Goal: Information Seeking & Learning: Learn about a topic

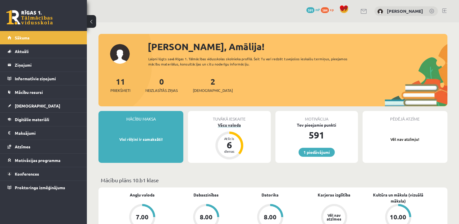
click at [229, 125] on div "Vācu valoda" at bounding box center [229, 125] width 83 height 6
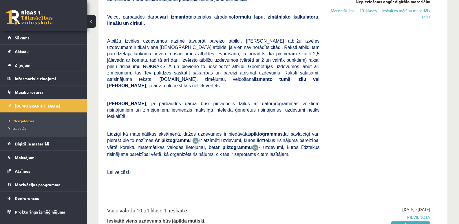
scroll to position [87, 0]
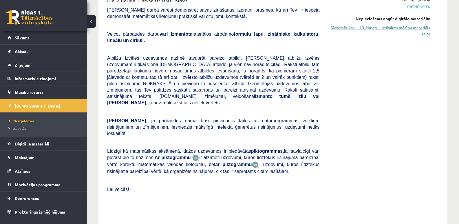
click at [348, 27] on link "Matemātikas I - 10. klases 1. ieskaites mācību materiāls (a,b)" at bounding box center [379, 31] width 102 height 12
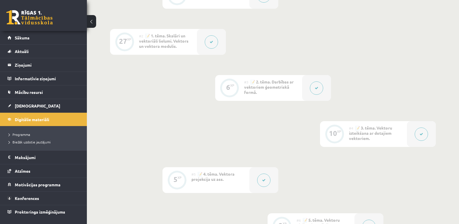
scroll to position [174, 0]
click at [28, 136] on link "Programma" at bounding box center [45, 134] width 72 height 5
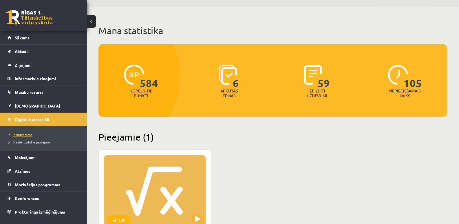
scroll to position [87, 0]
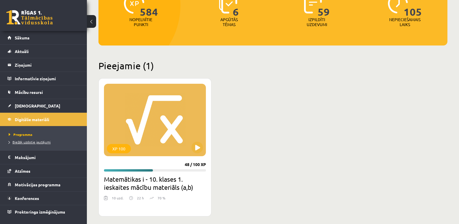
click at [46, 143] on span "Biežāk uzdotie jautājumi" at bounding box center [30, 142] width 42 height 5
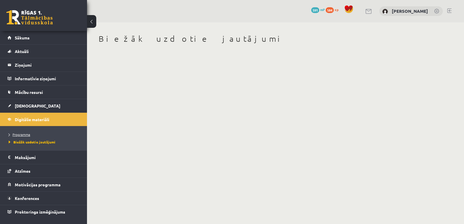
click at [30, 136] on span "Programma" at bounding box center [19, 134] width 21 height 5
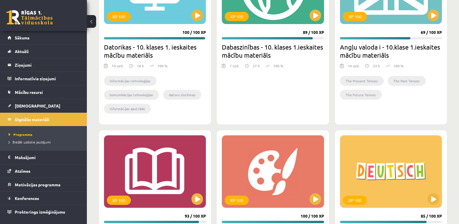
scroll to position [464, 0]
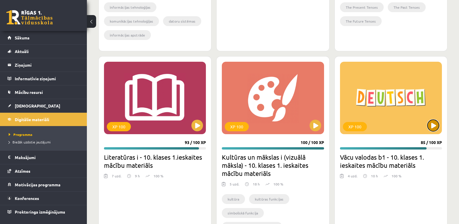
click at [433, 124] on button at bounding box center [434, 126] width 12 height 12
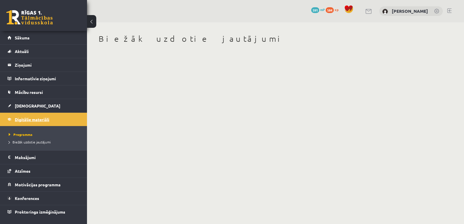
click at [31, 120] on span "Digitālie materiāli" at bounding box center [32, 119] width 34 height 5
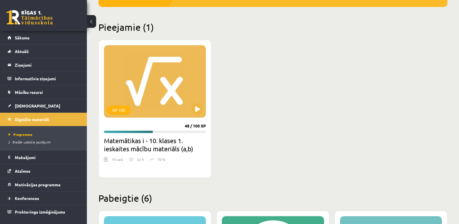
scroll to position [145, 0]
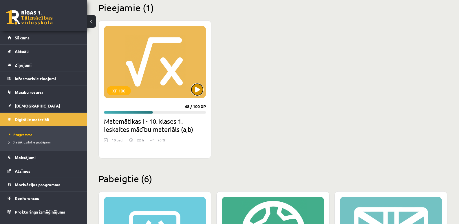
click at [198, 89] on button at bounding box center [197, 90] width 12 height 12
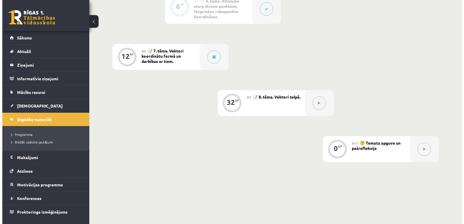
scroll to position [464, 0]
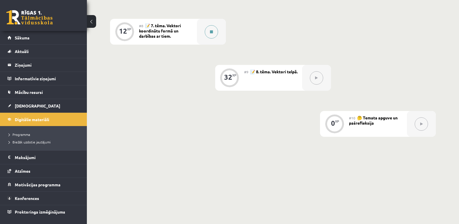
click at [211, 34] on button at bounding box center [211, 31] width 13 height 13
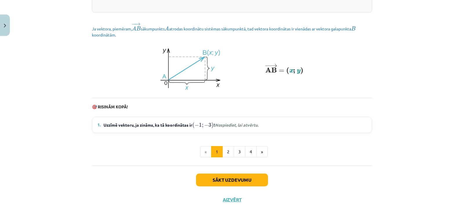
scroll to position [794, 0]
click at [229, 152] on button "2" at bounding box center [228, 152] width 12 height 12
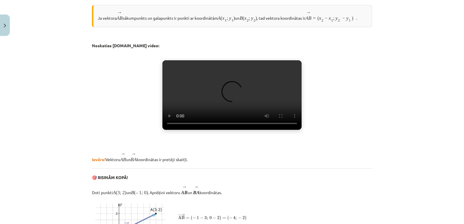
scroll to position [104, 0]
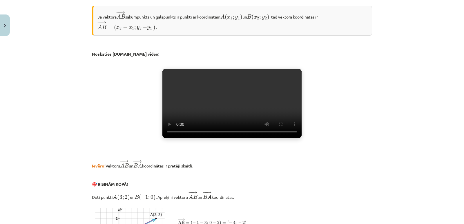
click at [220, 120] on video "Jūsu pārlūkprogramma neatbalsta video atskaņošanu." at bounding box center [231, 104] width 139 height 70
click at [3, 26] on button "Close" at bounding box center [5, 24] width 10 height 21
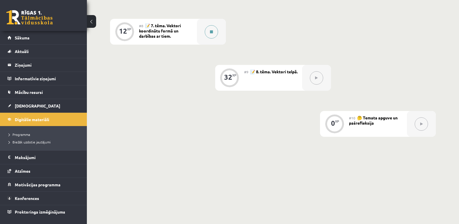
click at [213, 32] on icon at bounding box center [211, 31] width 3 height 3
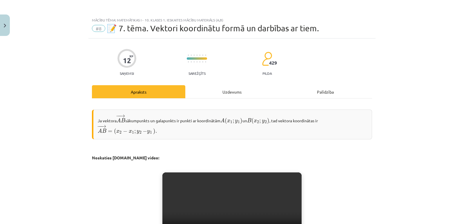
click at [234, 92] on div "Uzdevums" at bounding box center [231, 91] width 93 height 13
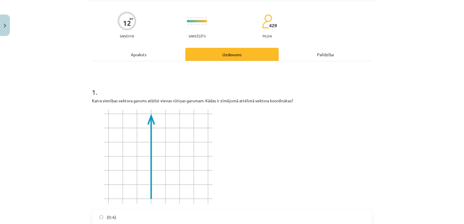
scroll to position [72, 0]
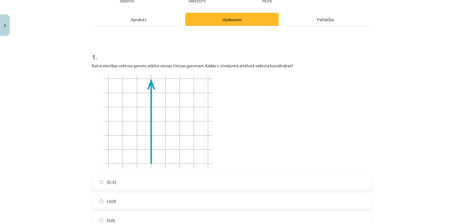
click at [138, 21] on div "Apraksts" at bounding box center [138, 19] width 93 height 13
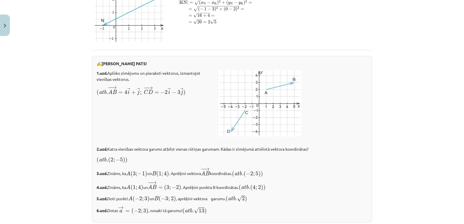
scroll to position [990, 0]
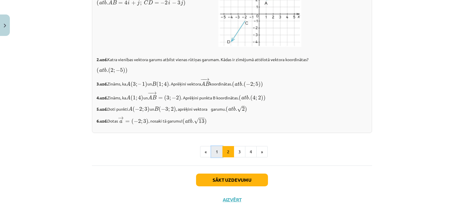
click at [213, 153] on button "1" at bounding box center [217, 152] width 12 height 12
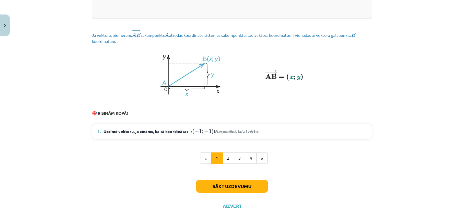
scroll to position [794, 0]
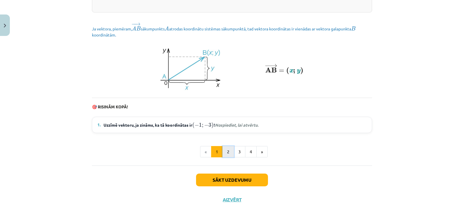
click at [229, 154] on button "2" at bounding box center [228, 152] width 12 height 12
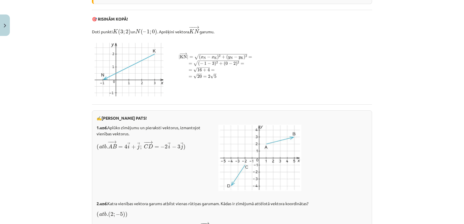
scroll to position [990, 0]
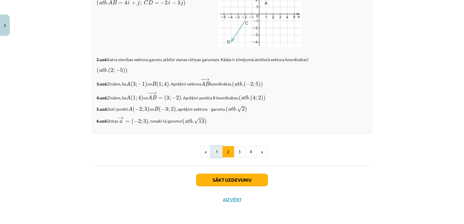
click at [218, 152] on button "1" at bounding box center [217, 152] width 12 height 12
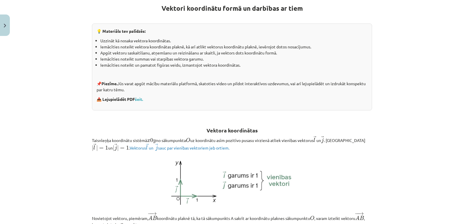
scroll to position [110, 0]
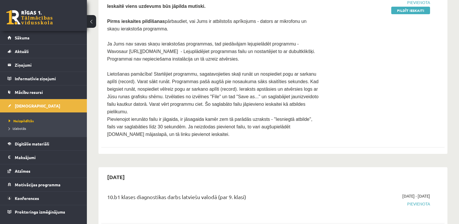
scroll to position [435, 0]
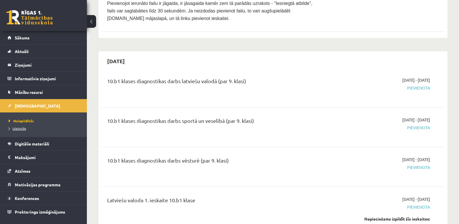
click at [17, 129] on span "Izlabotās" at bounding box center [17, 128] width 17 height 5
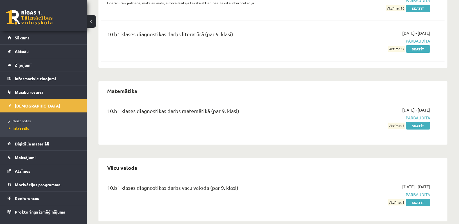
scroll to position [661, 0]
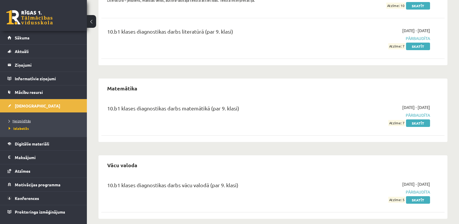
click at [18, 121] on span "Neizpildītās" at bounding box center [20, 120] width 22 height 5
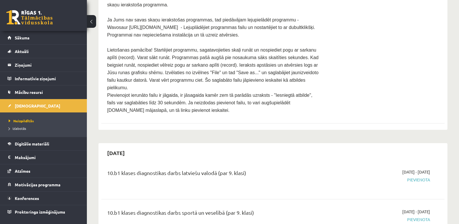
scroll to position [198, 0]
